Goal: Task Accomplishment & Management: Complete application form

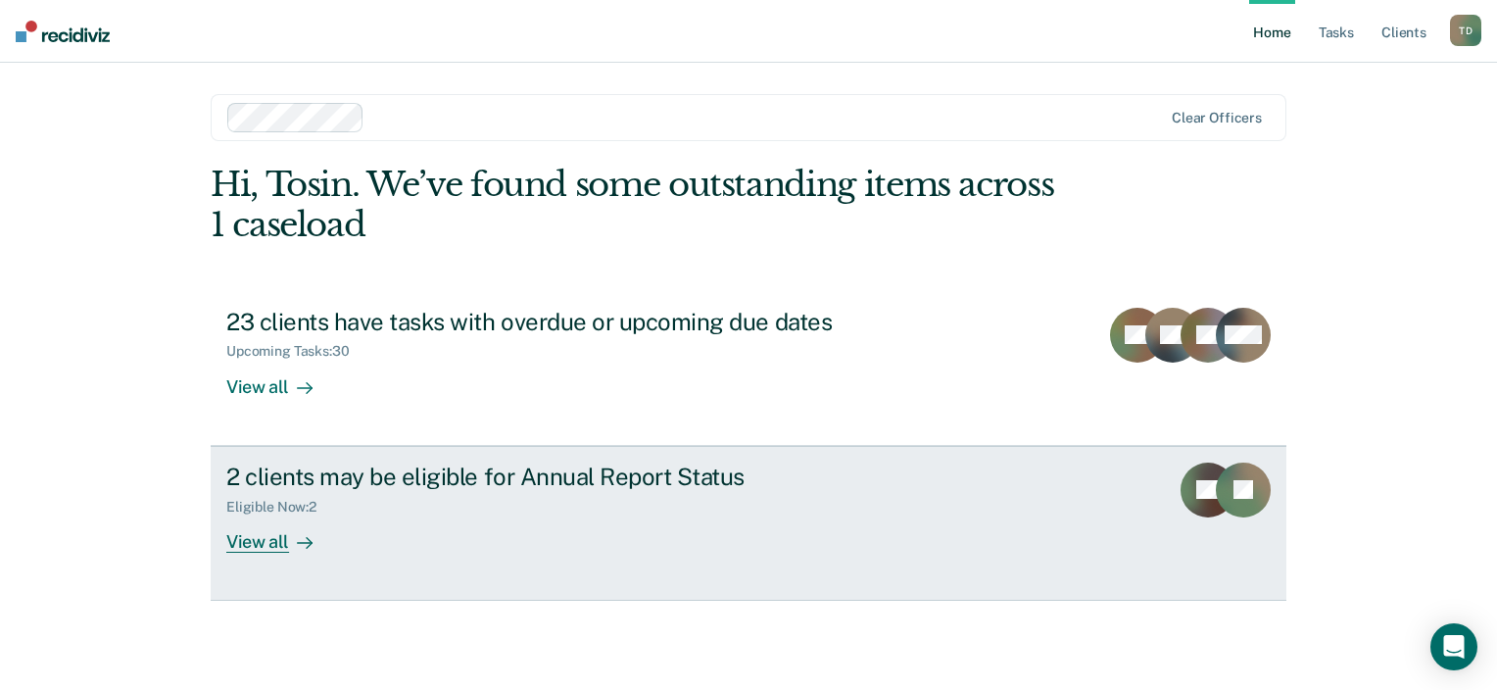
click at [274, 534] on div "View all" at bounding box center [281, 534] width 110 height 38
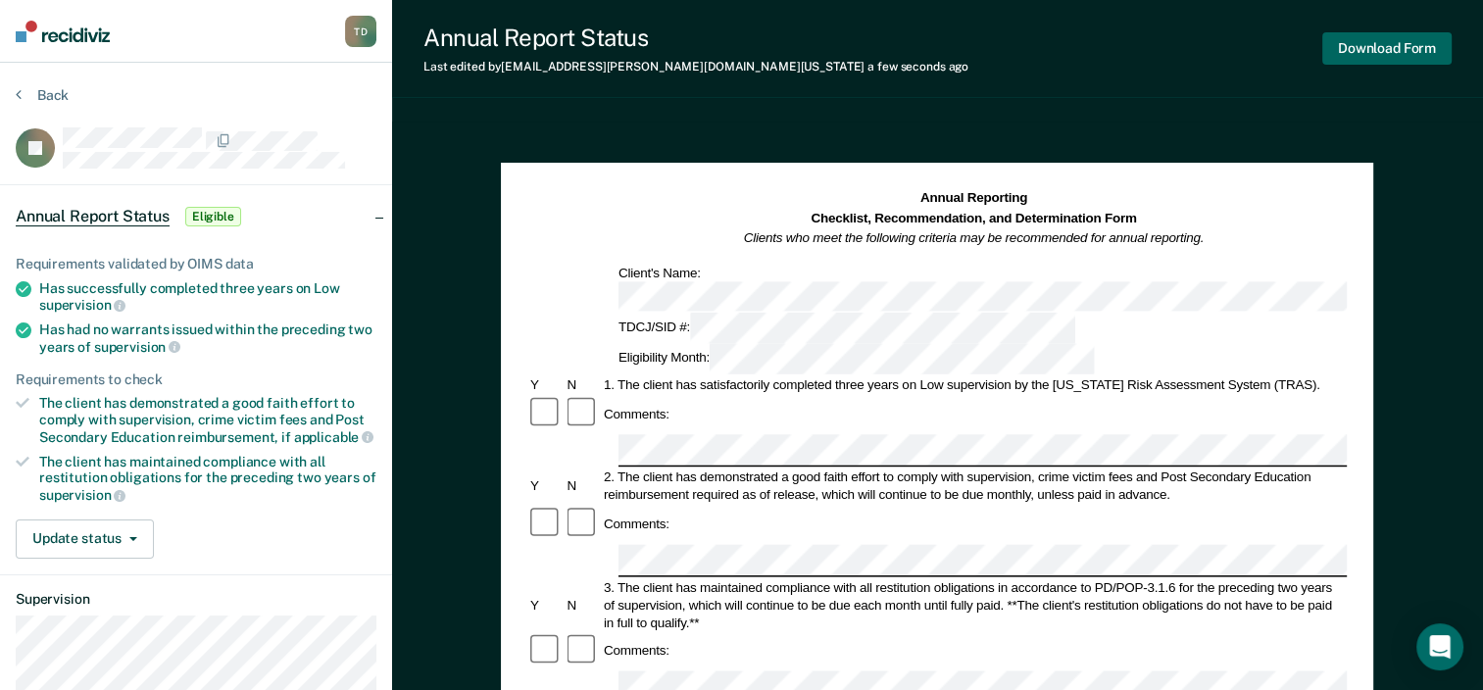
click at [1371, 41] on button "Download Form" at bounding box center [1386, 48] width 129 height 32
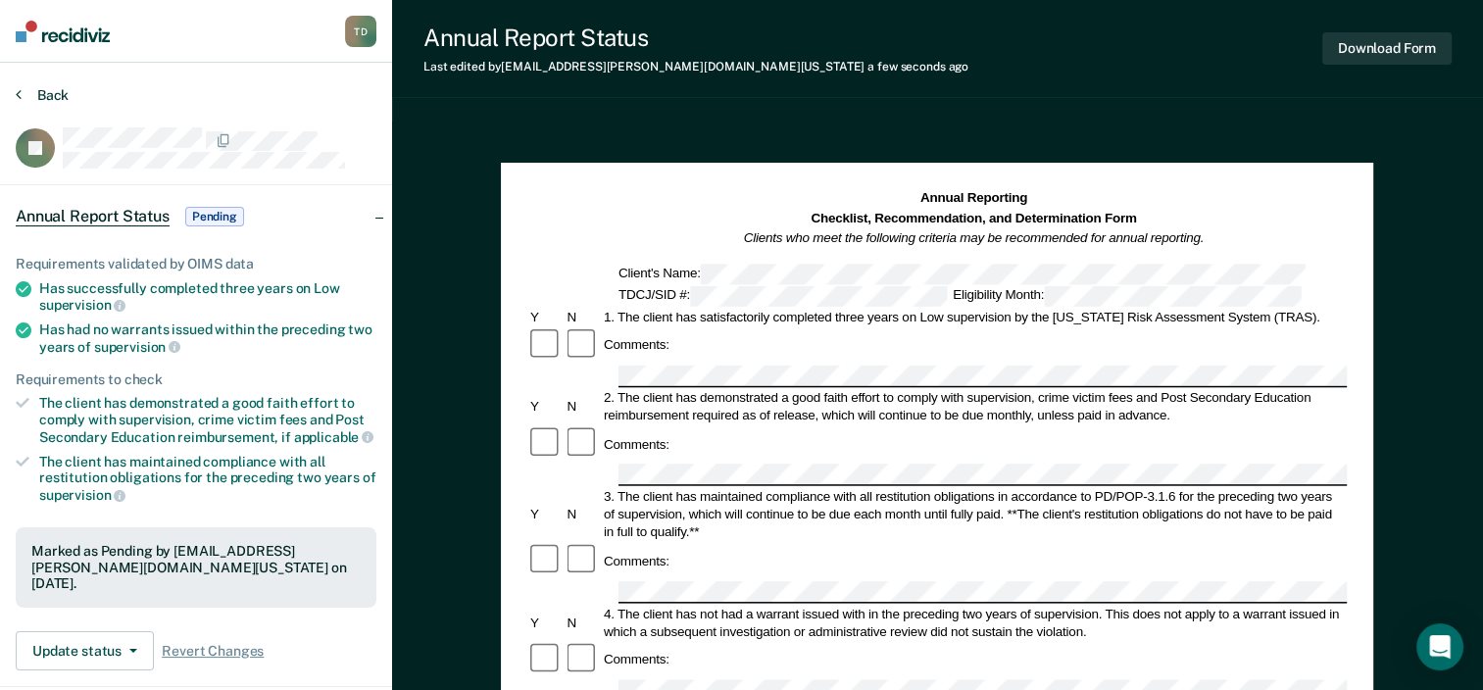
click at [16, 91] on icon at bounding box center [19, 94] width 6 height 16
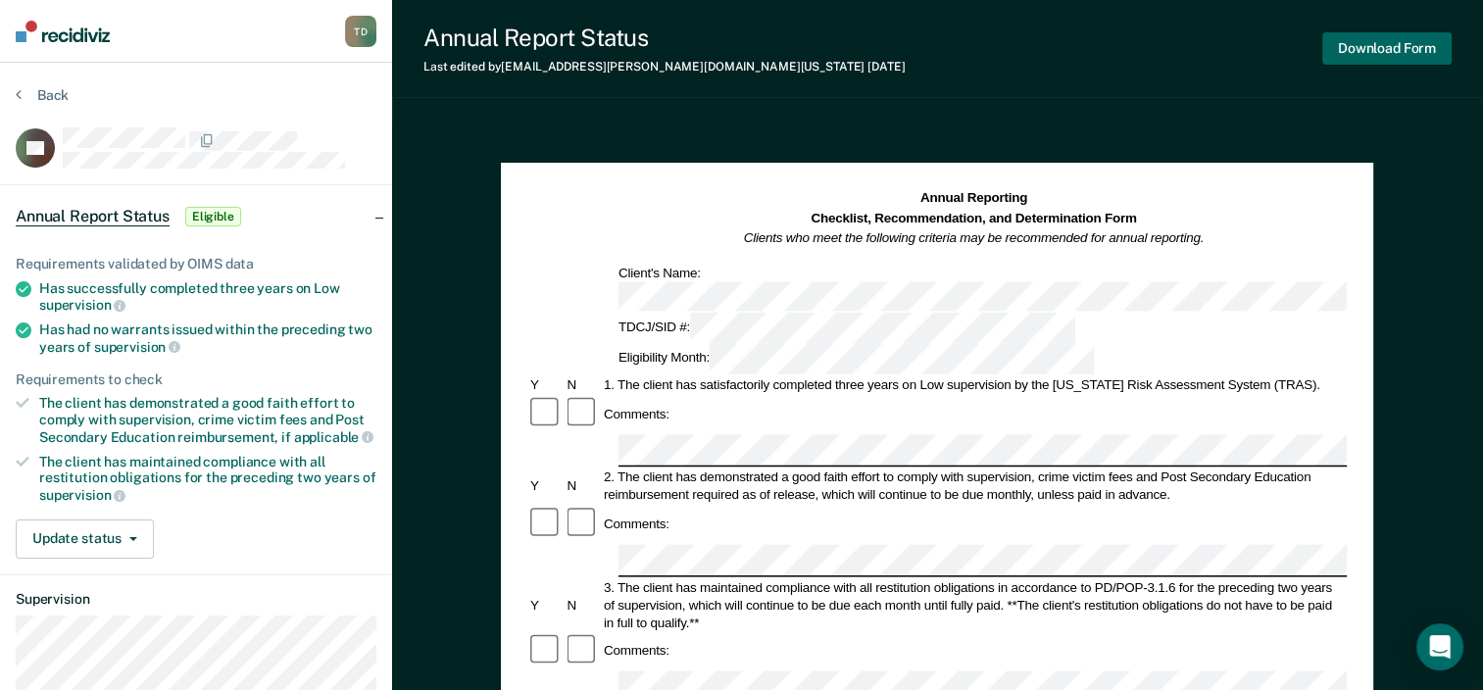
click at [1364, 47] on button "Download Form" at bounding box center [1386, 48] width 129 height 32
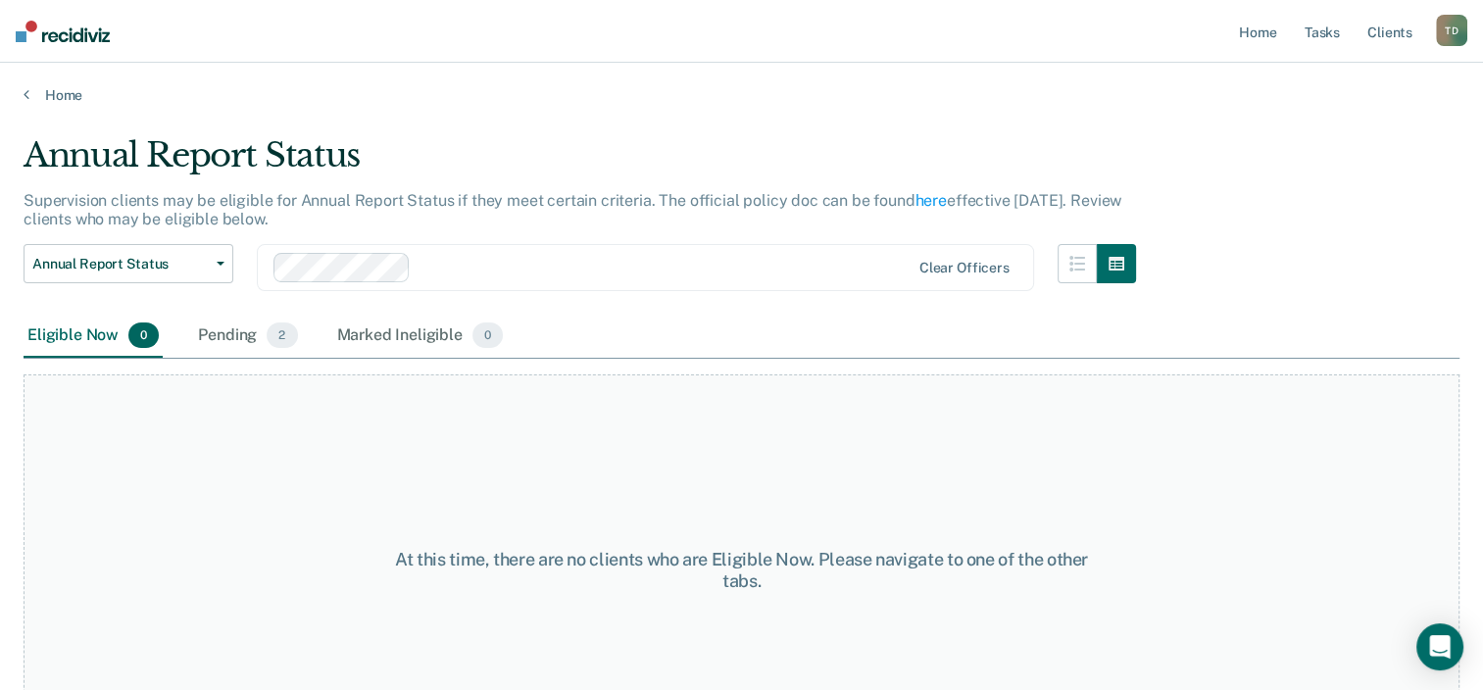
click at [1450, 21] on div "T D" at bounding box center [1451, 30] width 31 height 31
click at [1337, 123] on link "Log Out" at bounding box center [1373, 129] width 158 height 17
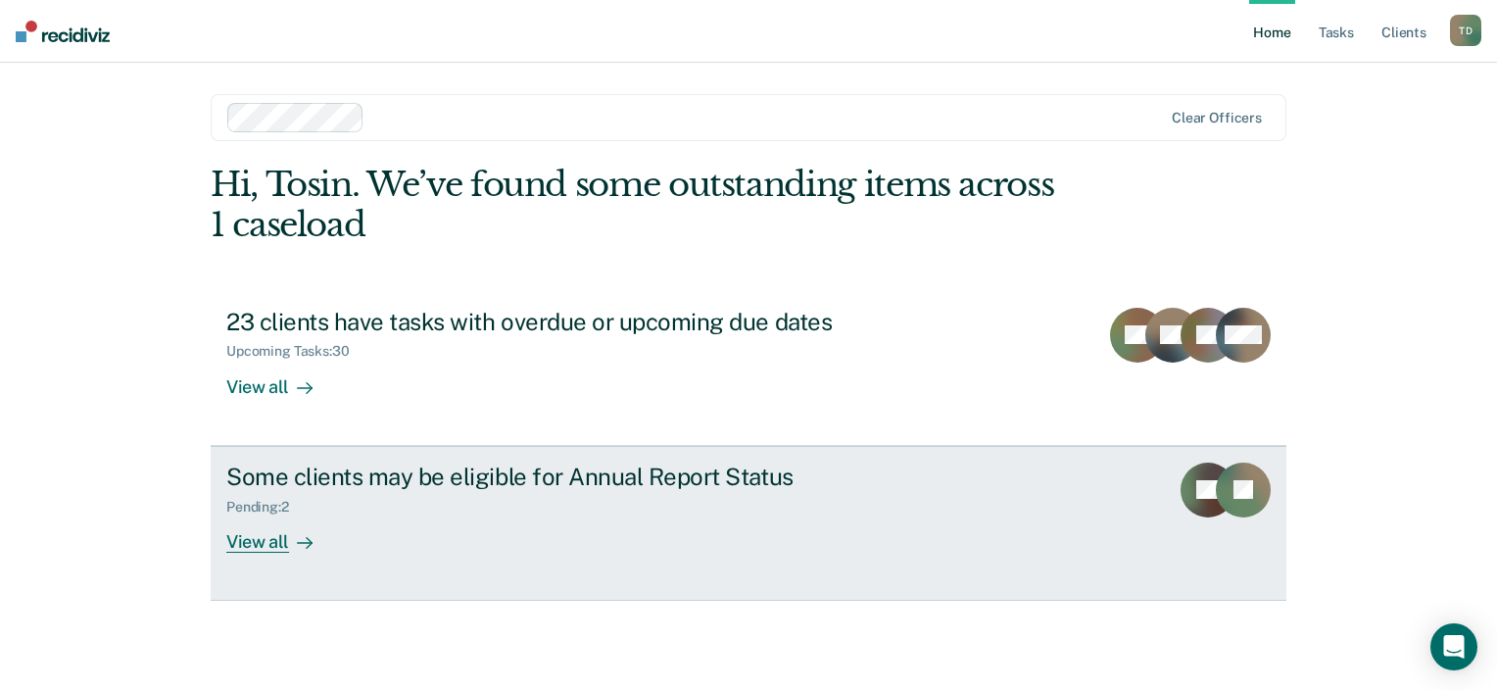
click at [253, 540] on div "View all" at bounding box center [281, 534] width 110 height 38
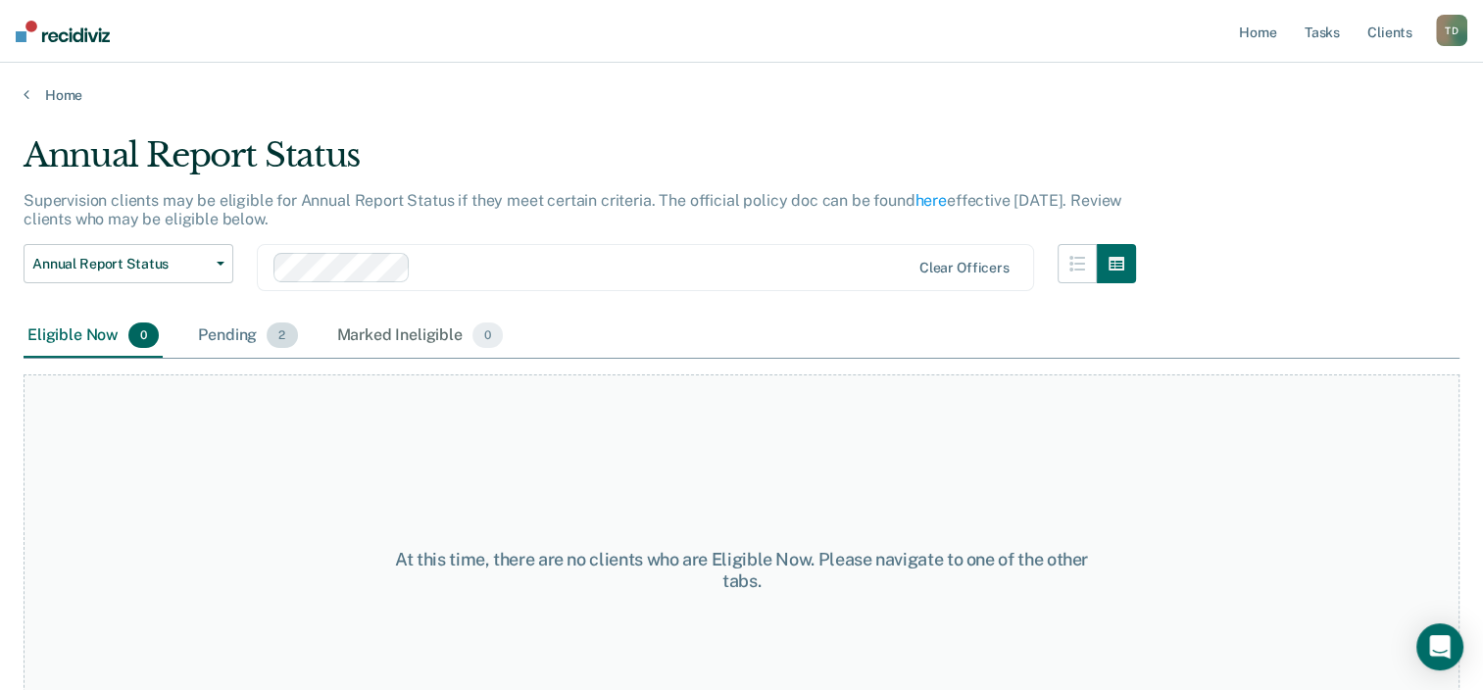
click at [239, 327] on div "Pending 2" at bounding box center [247, 336] width 107 height 43
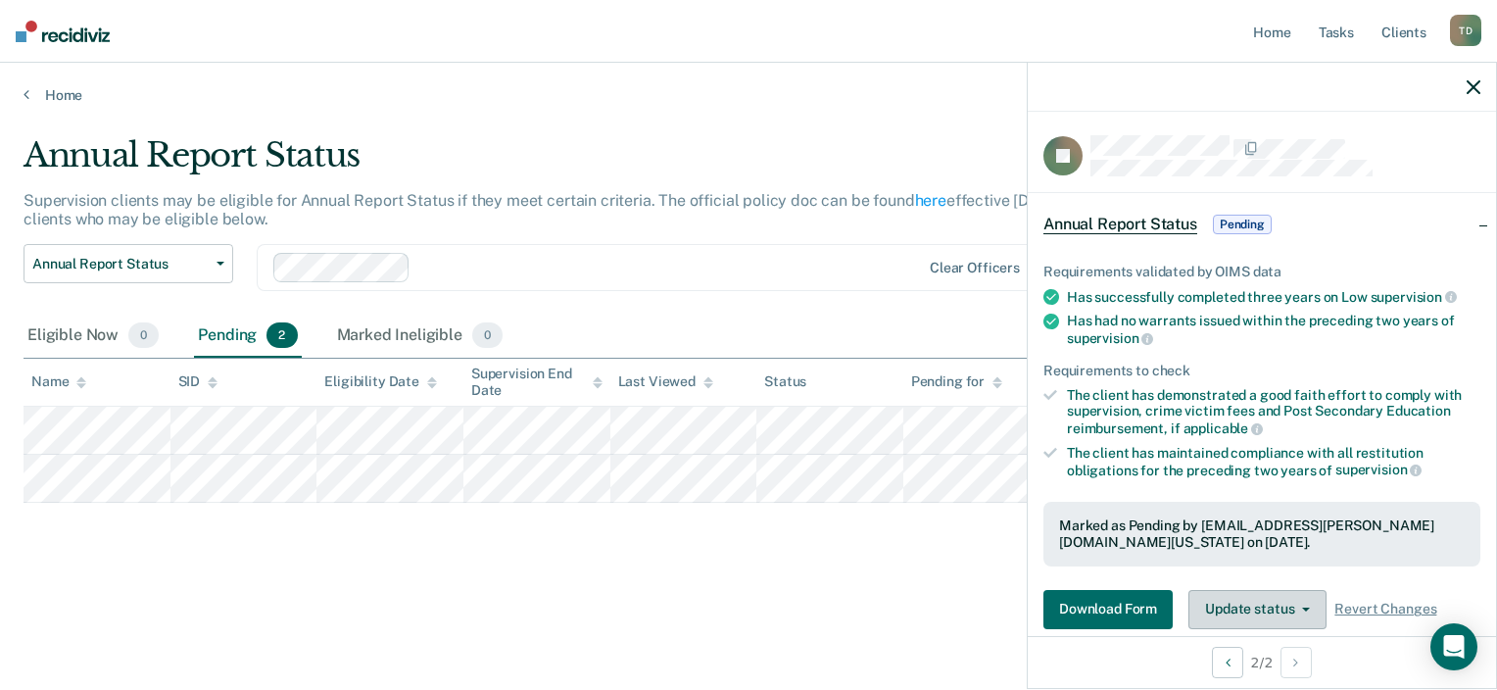
click at [1290, 596] on button "Update status" at bounding box center [1258, 609] width 138 height 39
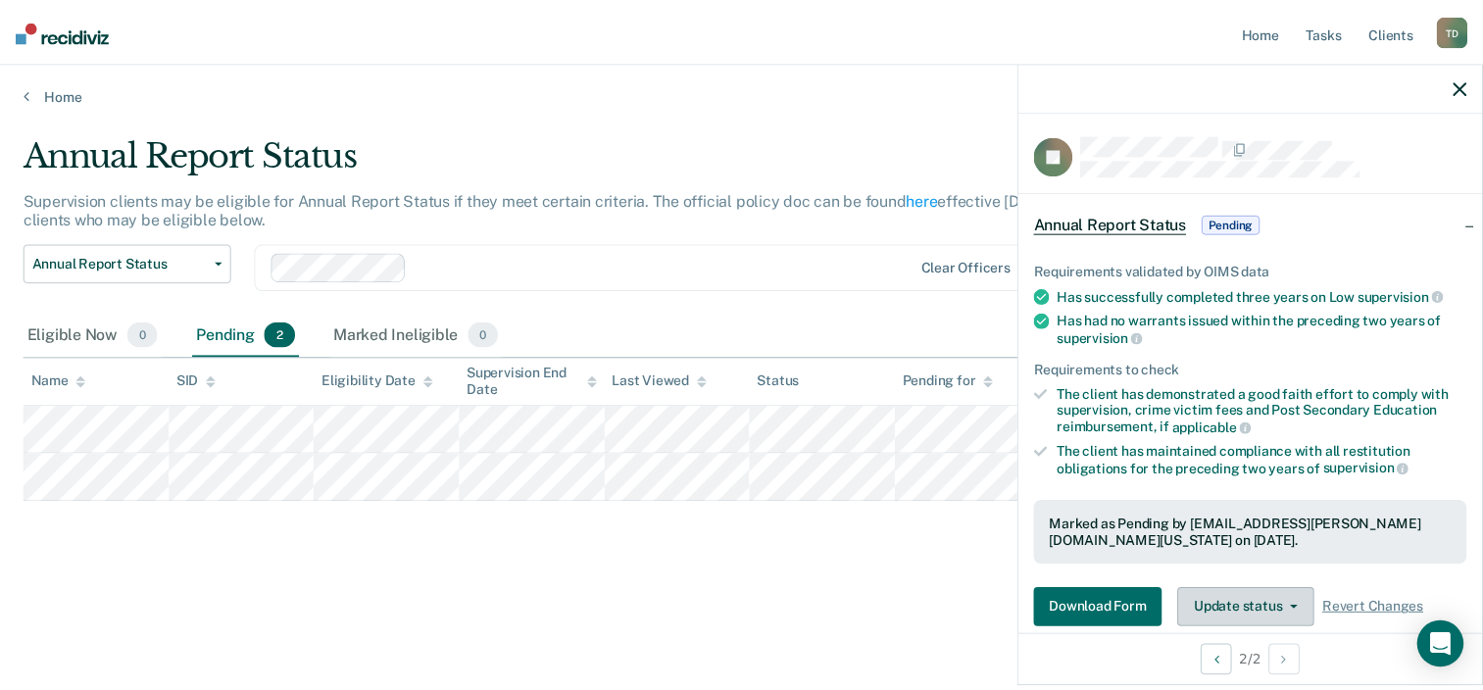
scroll to position [30, 0]
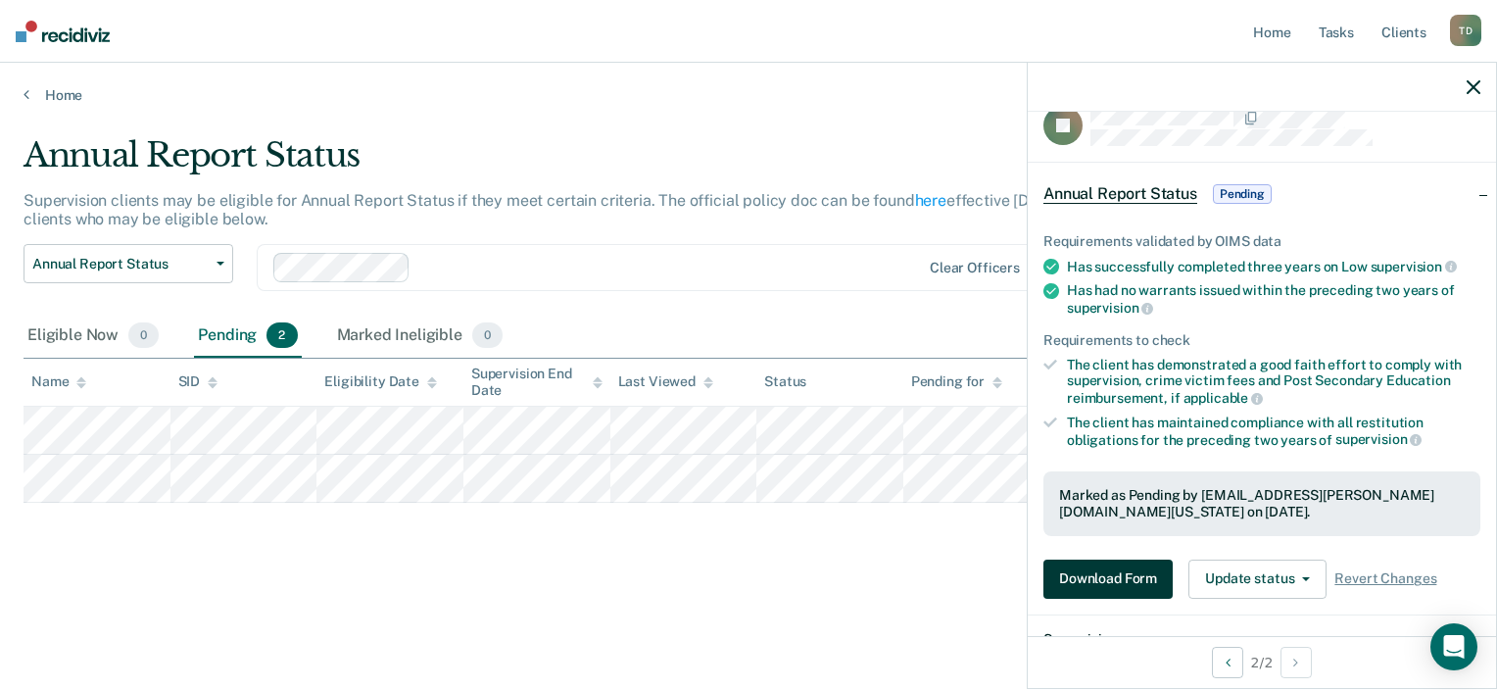
click at [1082, 569] on button "Download Form" at bounding box center [1108, 579] width 129 height 39
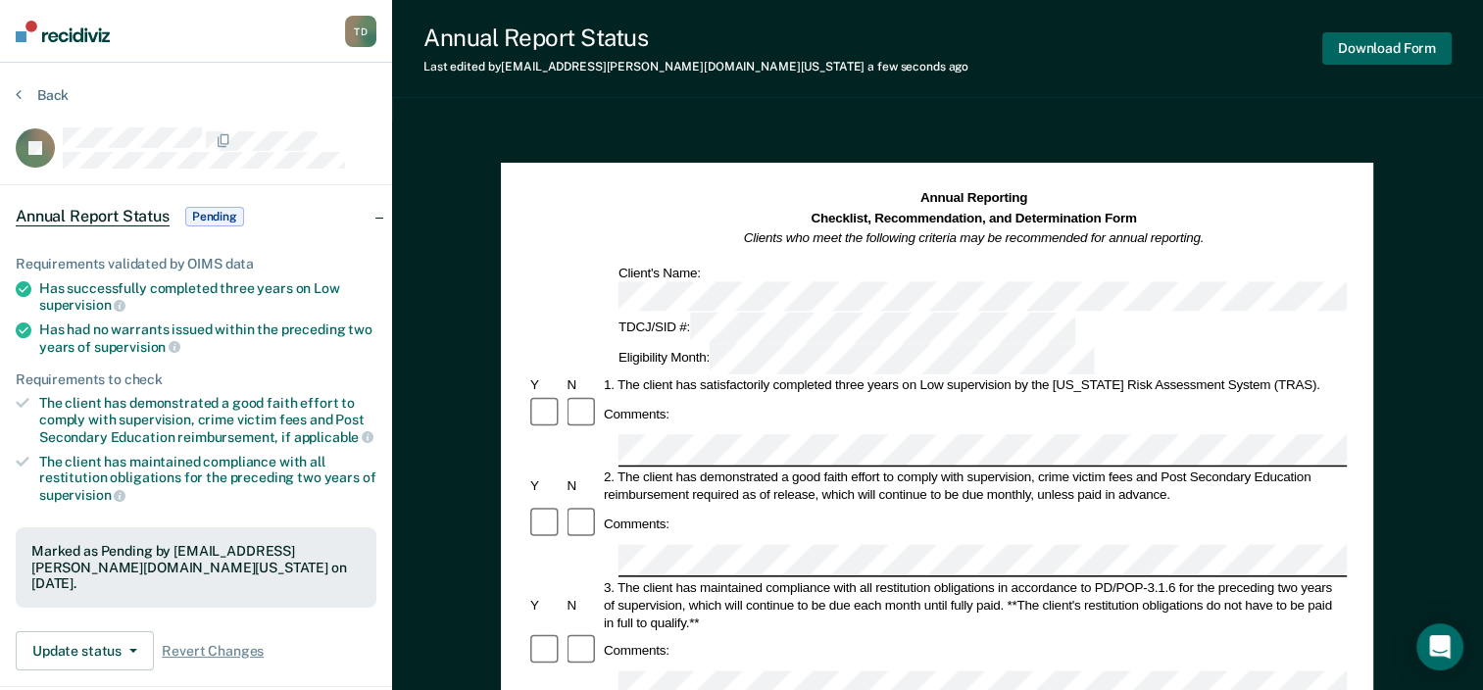
click at [1364, 47] on button "Download Form" at bounding box center [1386, 48] width 129 height 32
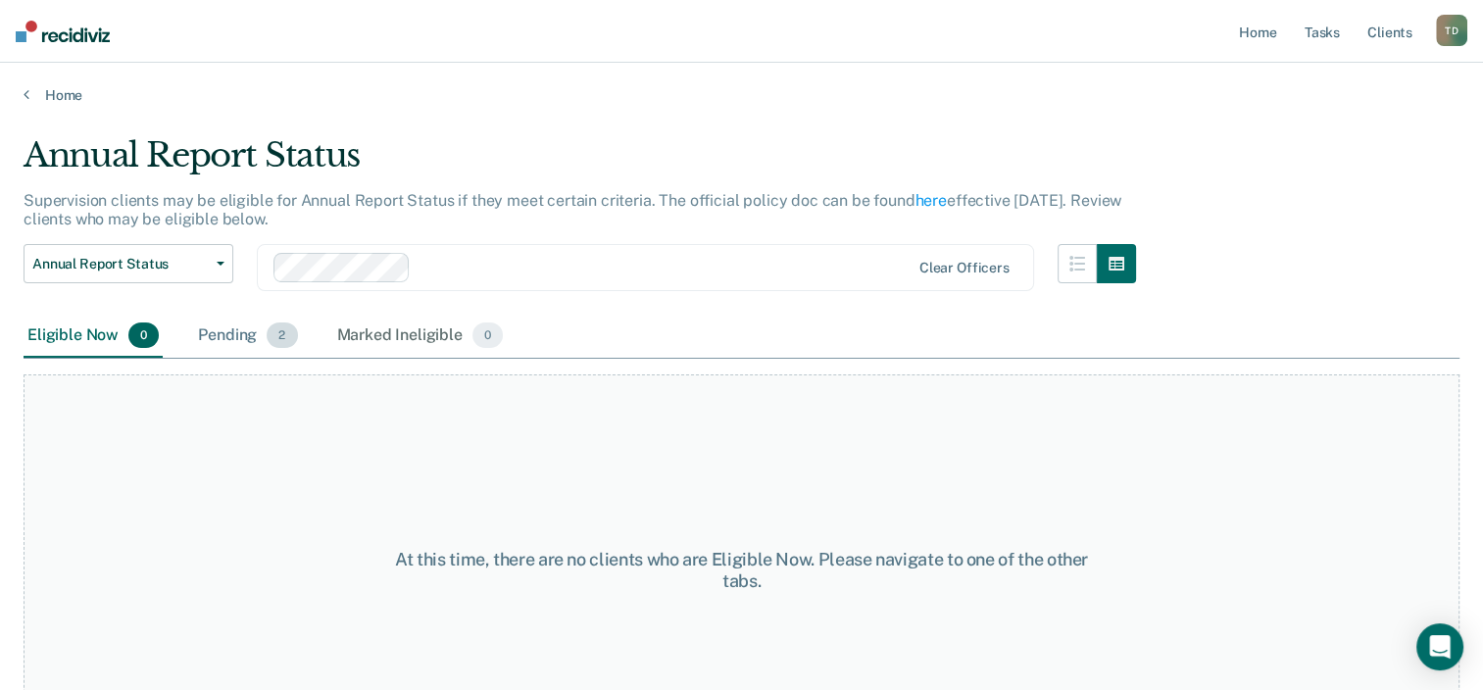
click at [240, 333] on div "Pending 2" at bounding box center [247, 336] width 107 height 43
click at [1446, 26] on div "T D" at bounding box center [1451, 30] width 31 height 31
click at [1333, 123] on link "Log Out" at bounding box center [1373, 129] width 158 height 17
